Goal: Task Accomplishment & Management: Manage account settings

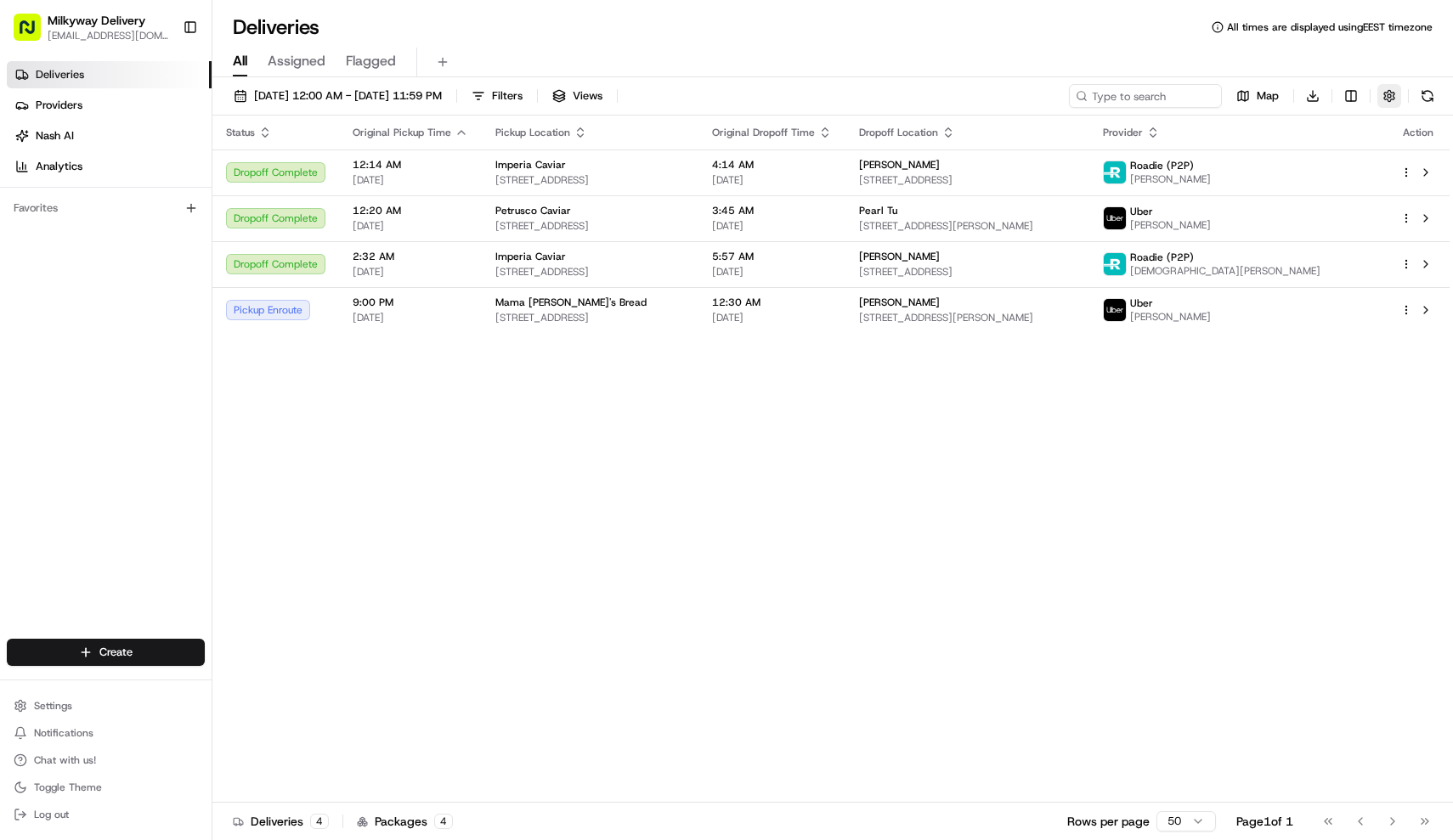
click at [1382, 102] on button "button" at bounding box center [1389, 96] width 24 height 24
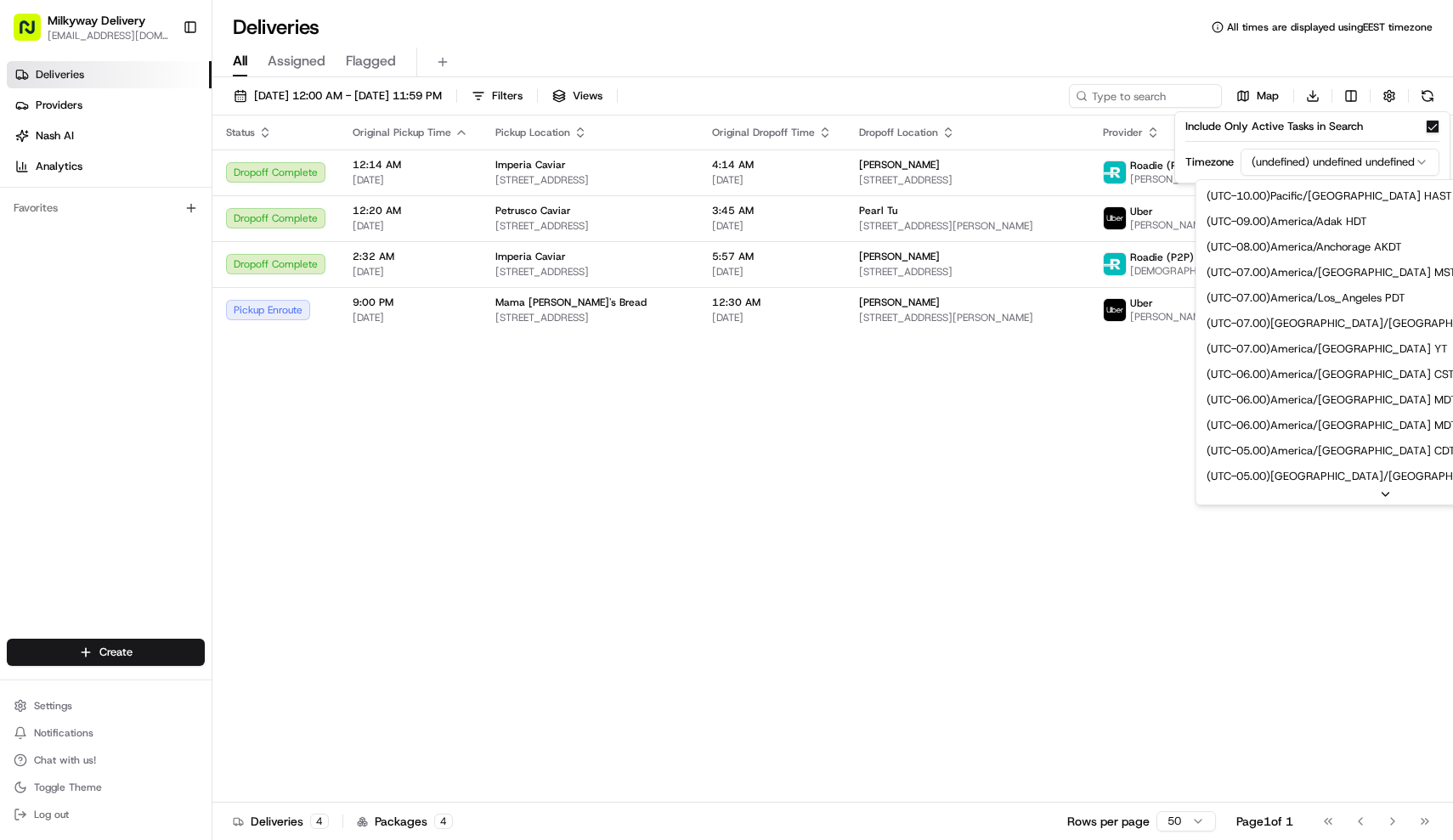
click at [1382, 156] on html "Milkyway Delivery [EMAIL_ADDRESS][DOMAIN_NAME] Toggle Sidebar Deliveries Provid…" at bounding box center [726, 420] width 1453 height 840
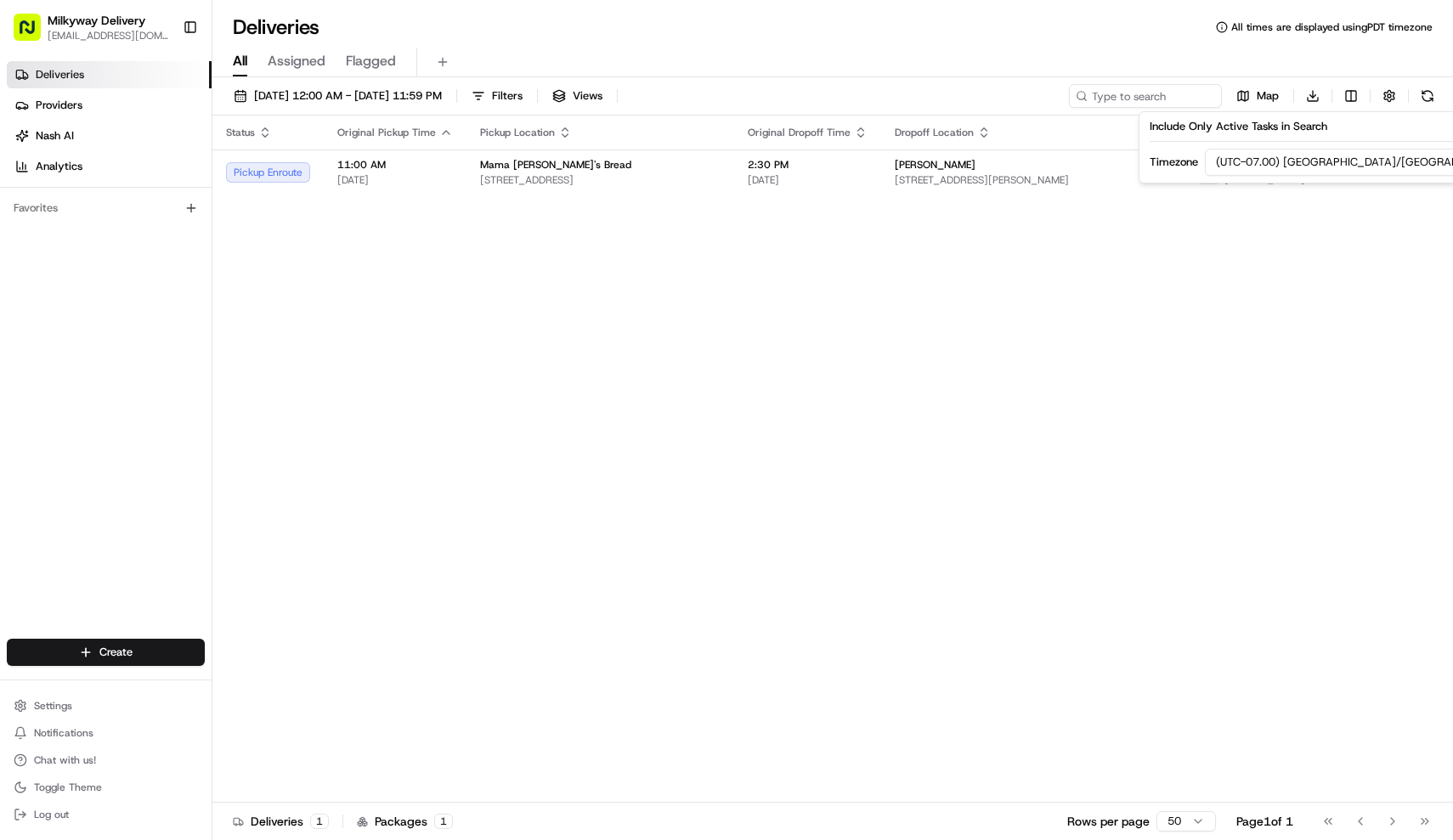
click at [742, 52] on div "All Assigned Flagged" at bounding box center [832, 63] width 1240 height 30
click at [684, 162] on div "Mama [PERSON_NAME]'s Bread" at bounding box center [600, 165] width 241 height 14
click at [590, 173] on div "Mama [PERSON_NAME]'s Bread [STREET_ADDRESS]" at bounding box center [600, 172] width 241 height 29
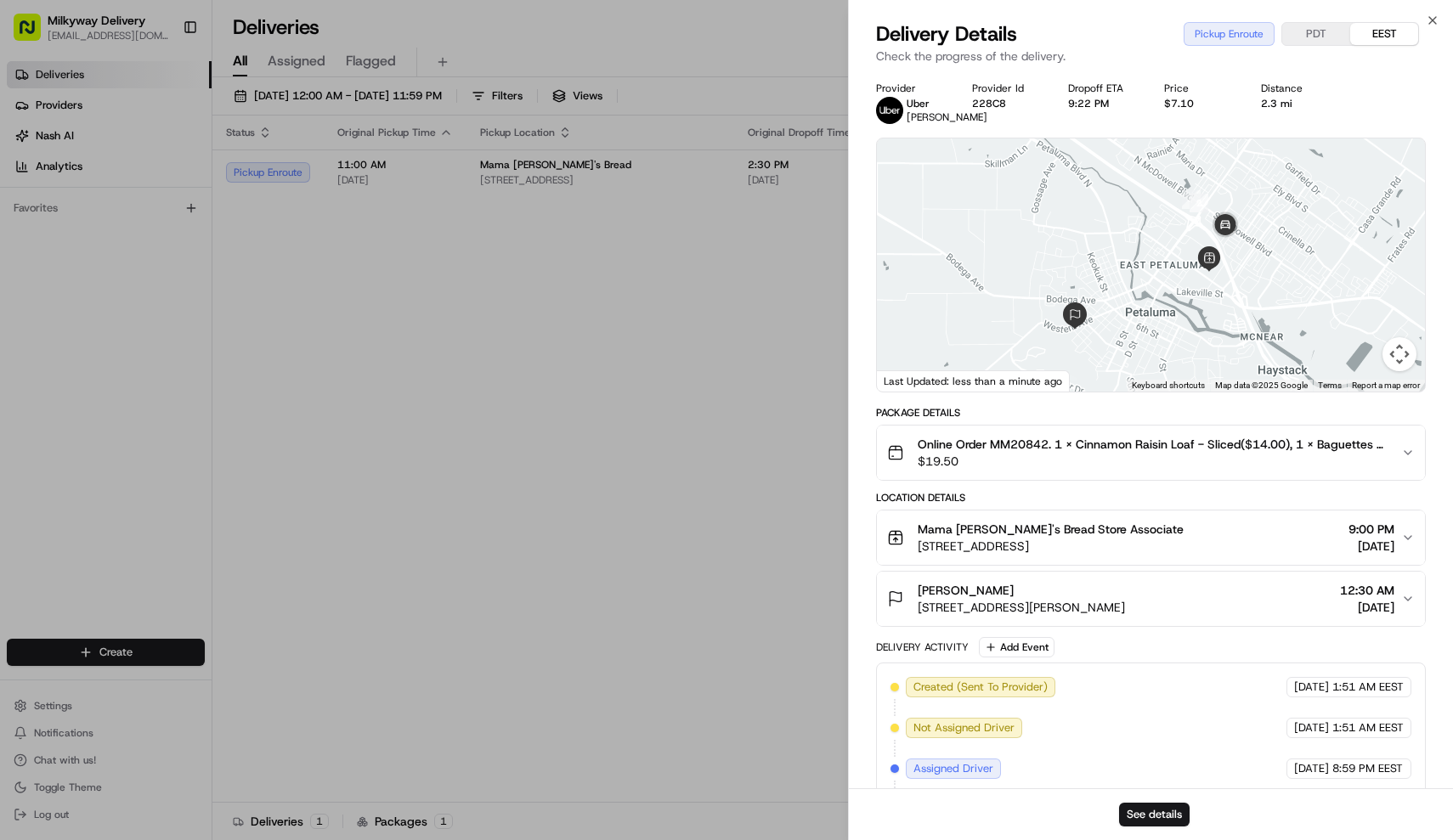
click at [1100, 469] on span "$19.50" at bounding box center [1152, 460] width 471 height 17
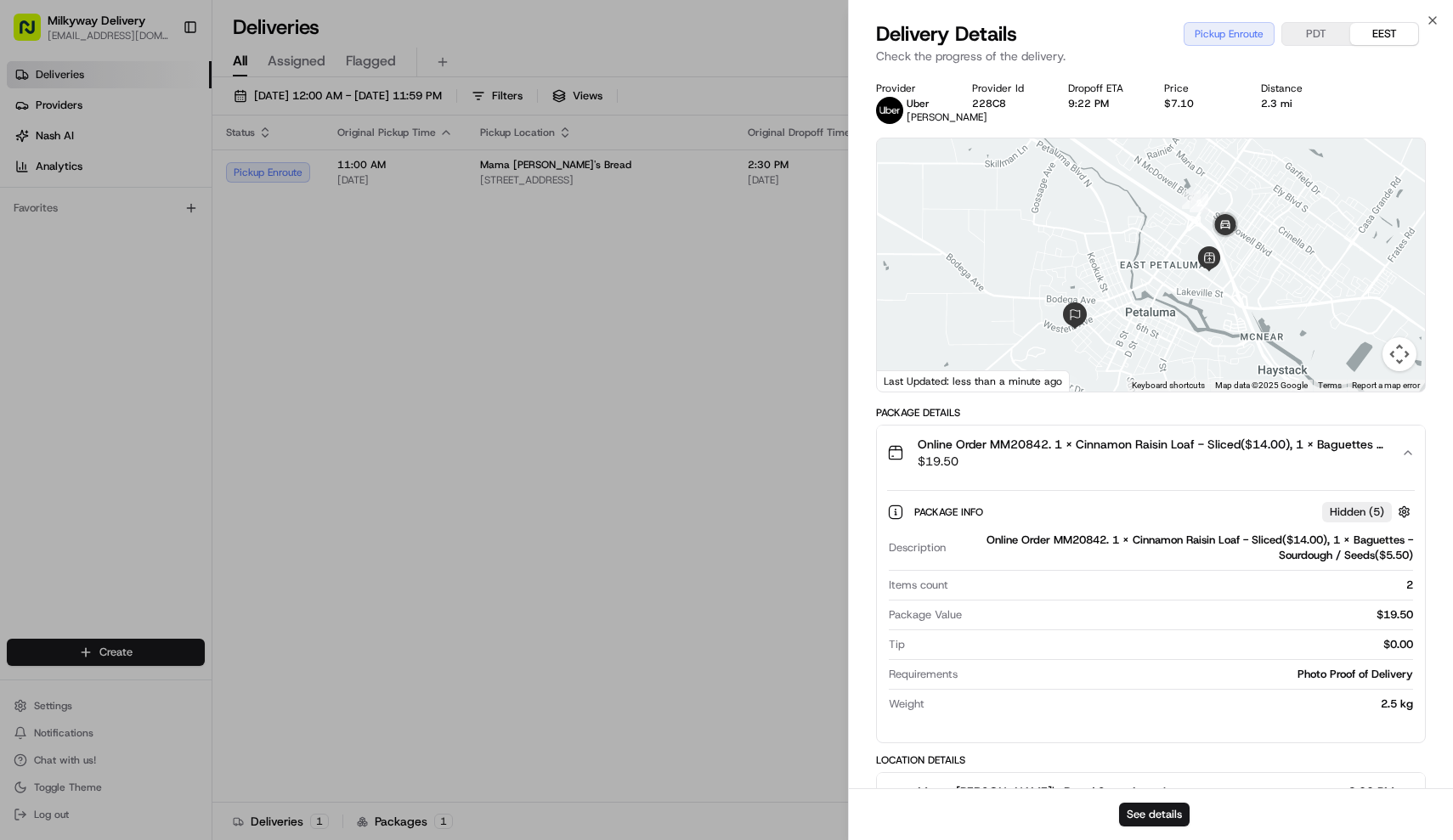
click at [1100, 469] on span "$19.50" at bounding box center [1152, 460] width 471 height 17
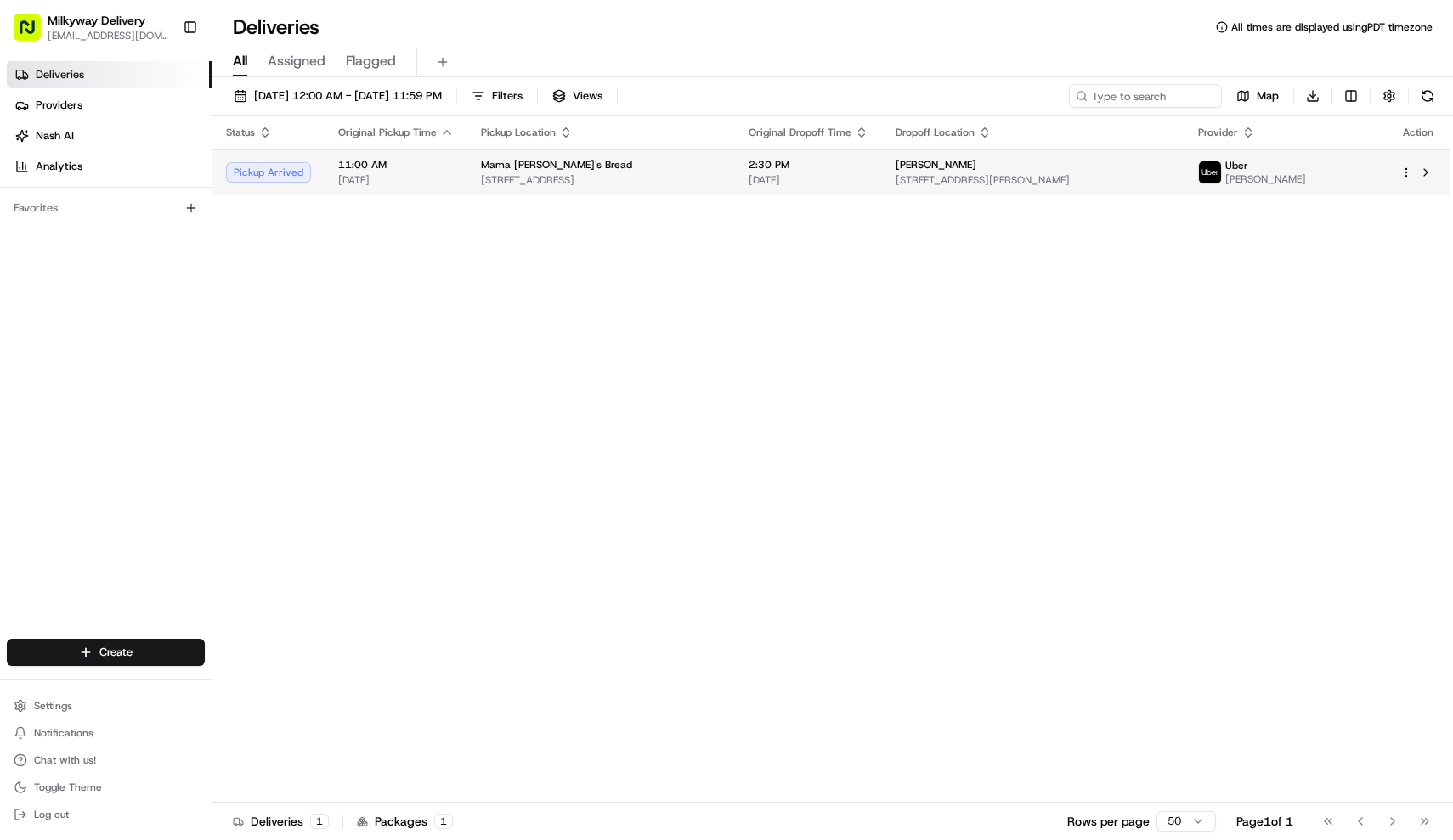
click at [581, 180] on span "[STREET_ADDRESS]" at bounding box center [601, 180] width 241 height 14
click at [559, 174] on span "[STREET_ADDRESS]" at bounding box center [605, 180] width 240 height 14
